Goal: Information Seeking & Learning: Learn about a topic

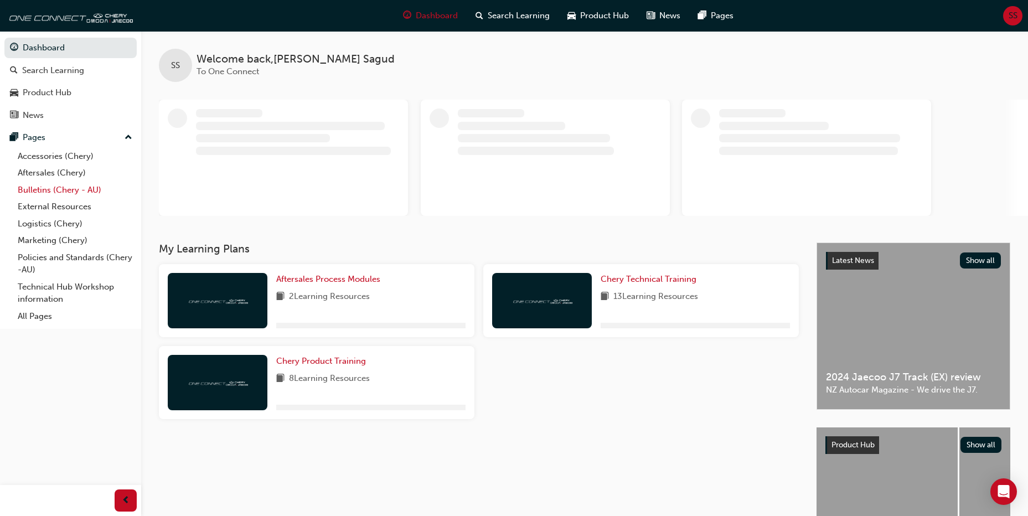
click at [58, 187] on link "Bulletins (Chery - AU)" at bounding box center [74, 190] width 123 height 17
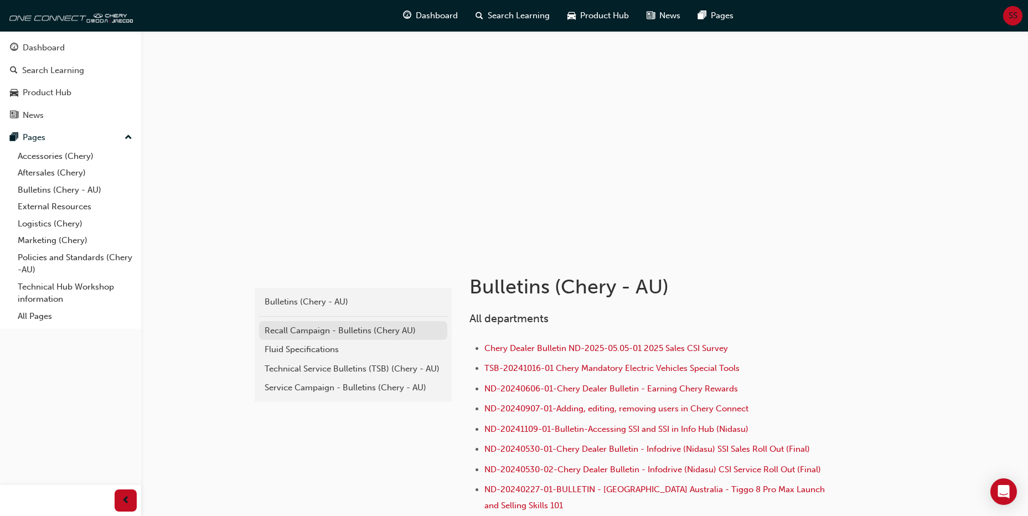
click at [329, 330] on div "Recall Campaign - Bulletins (Chery AU)" at bounding box center [353, 330] width 177 height 13
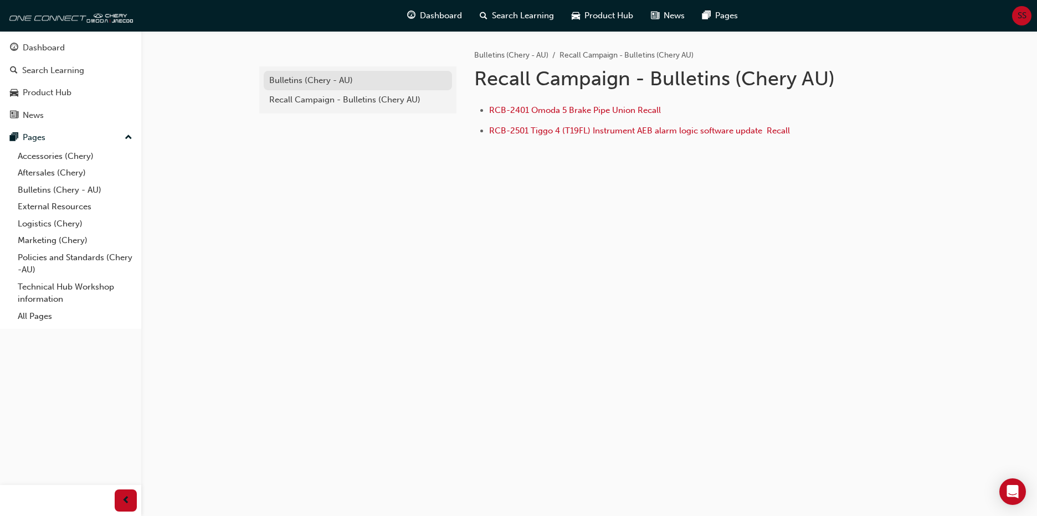
click at [302, 79] on div "Bulletins (Chery - AU)" at bounding box center [357, 80] width 177 height 13
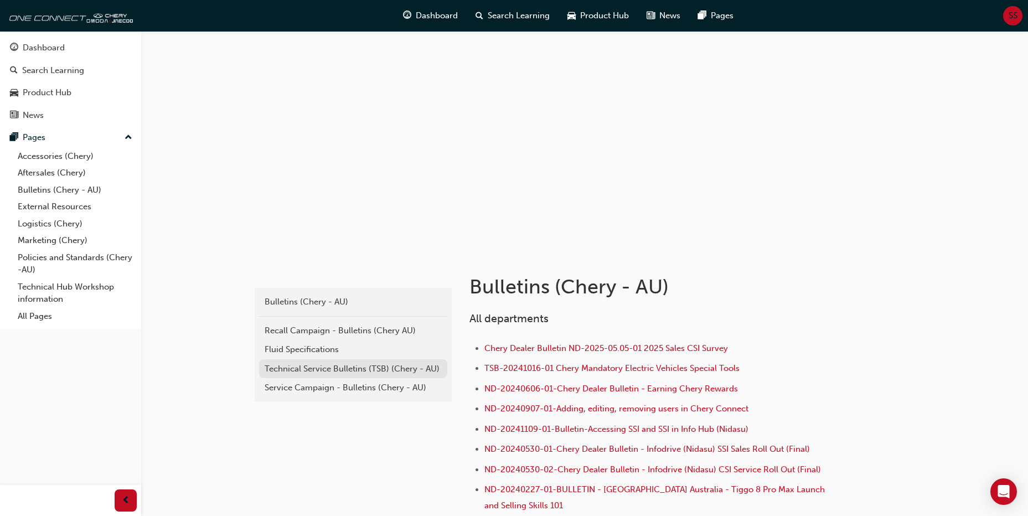
click at [360, 364] on div "Technical Service Bulletins (TSB) (Chery - AU)" at bounding box center [353, 369] width 177 height 13
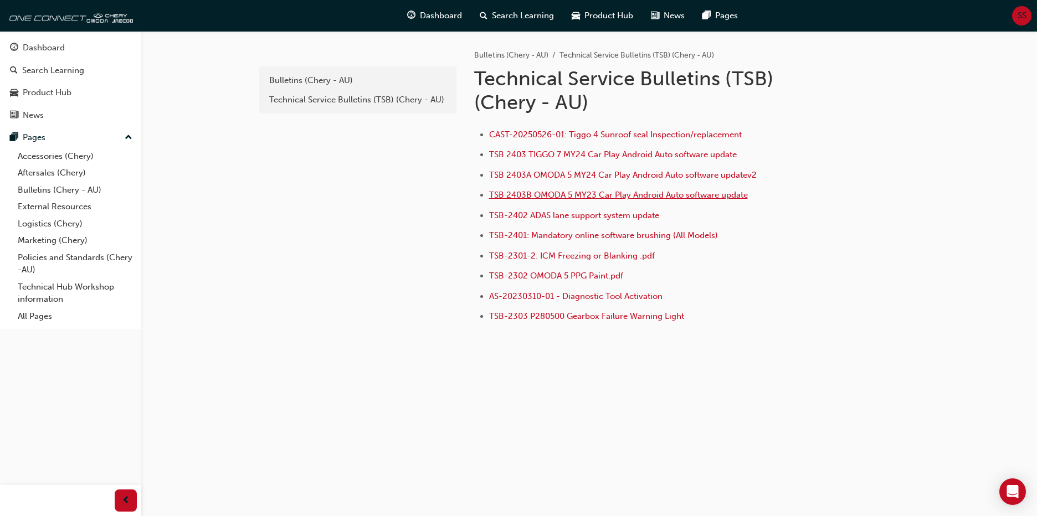
click at [673, 197] on span "TSB 2403B OMODA 5 MY23 Car Play Android Auto software update" at bounding box center [618, 195] width 259 height 10
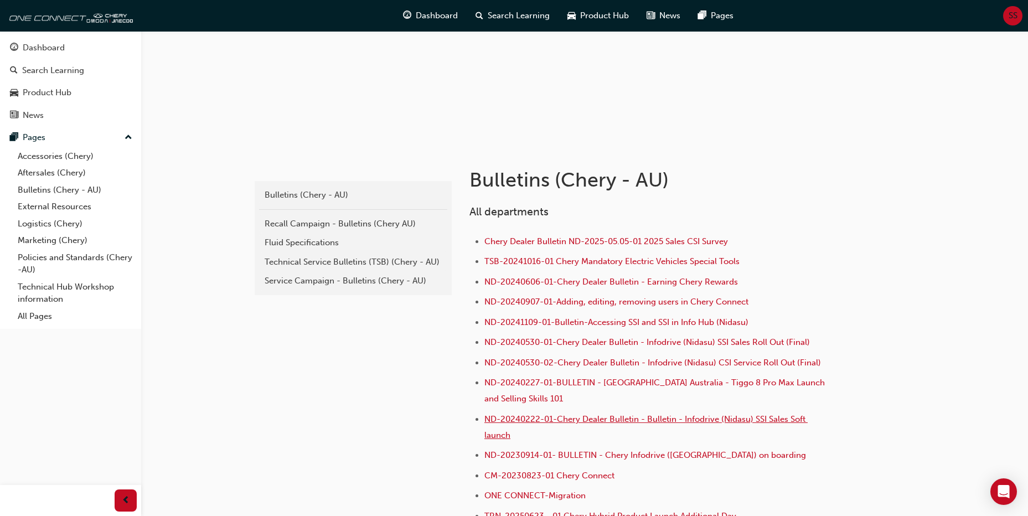
scroll to position [111, 0]
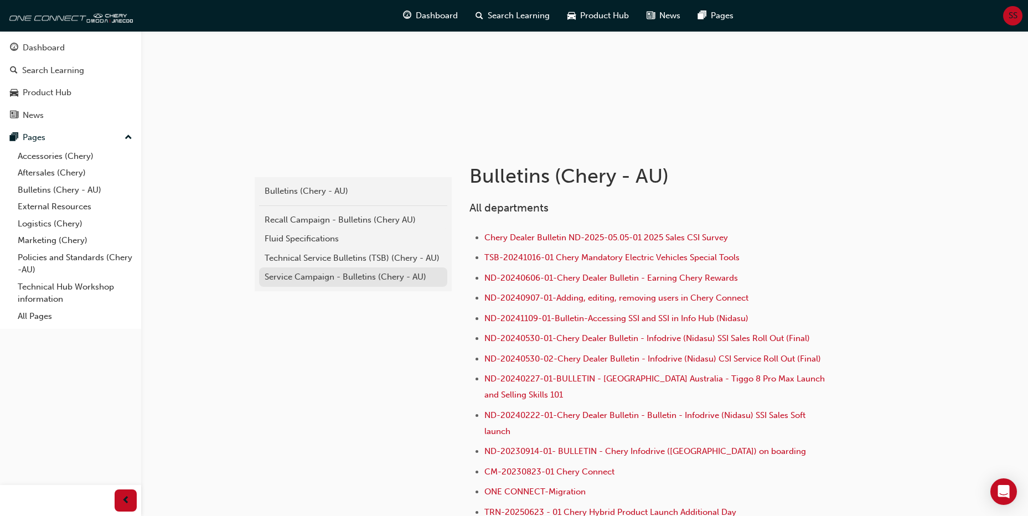
click at [290, 280] on div "Service Campaign - Bulletins (Chery - AU)" at bounding box center [353, 277] width 177 height 13
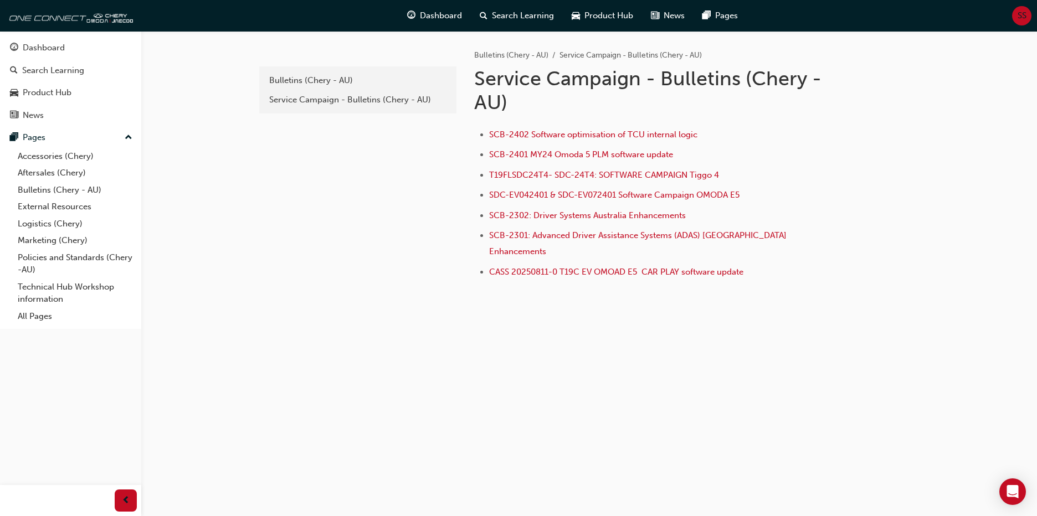
click at [971, 471] on div "e85f914b-8380-4b90-a255-4e94a5c53783 Bulletins (Chery - AU) Service Campaign - …" at bounding box center [518, 258] width 1037 height 516
